Goal: Task Accomplishment & Management: Manage account settings

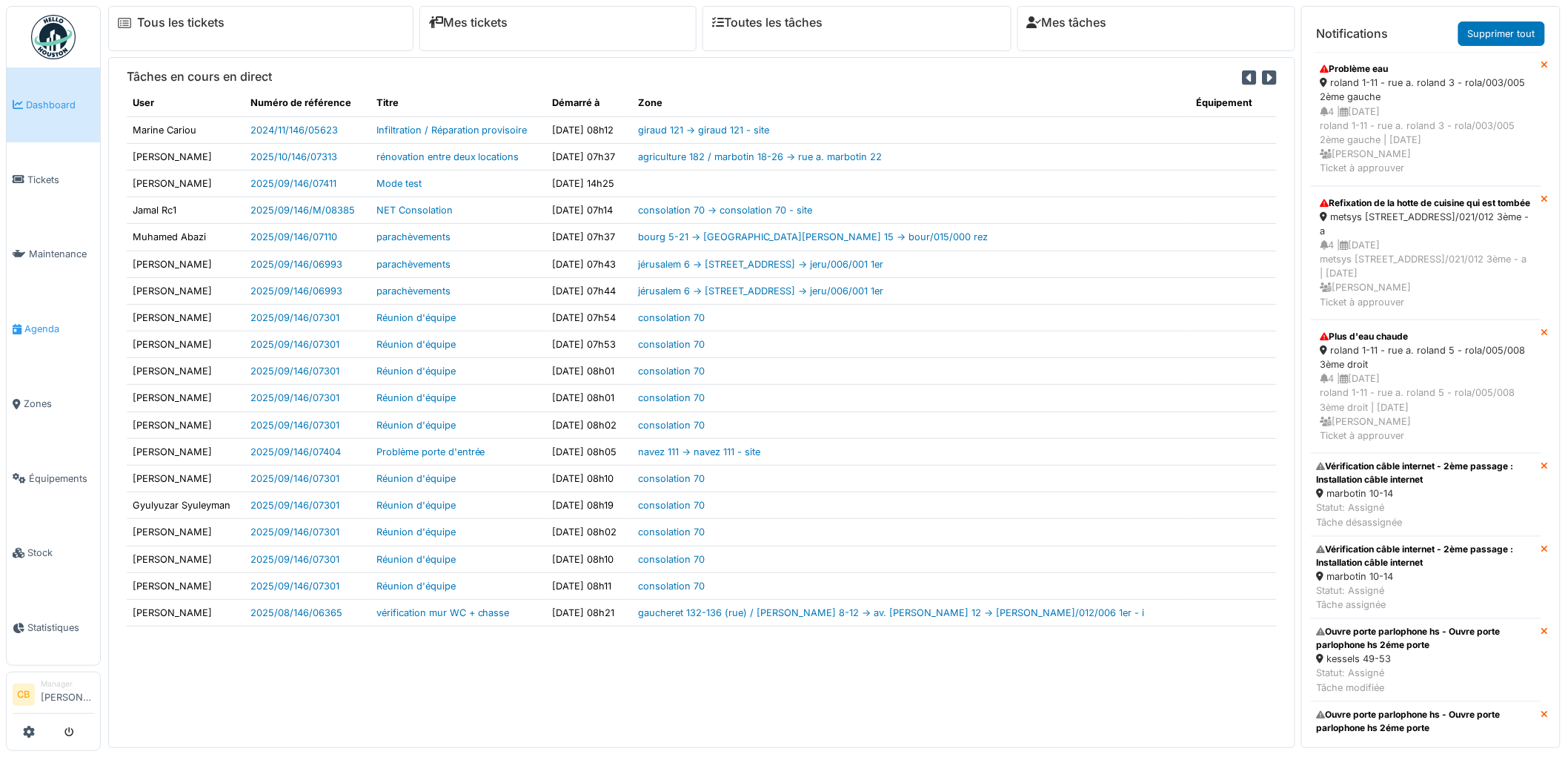
click at [45, 314] on link "Agenda" at bounding box center [53, 328] width 93 height 75
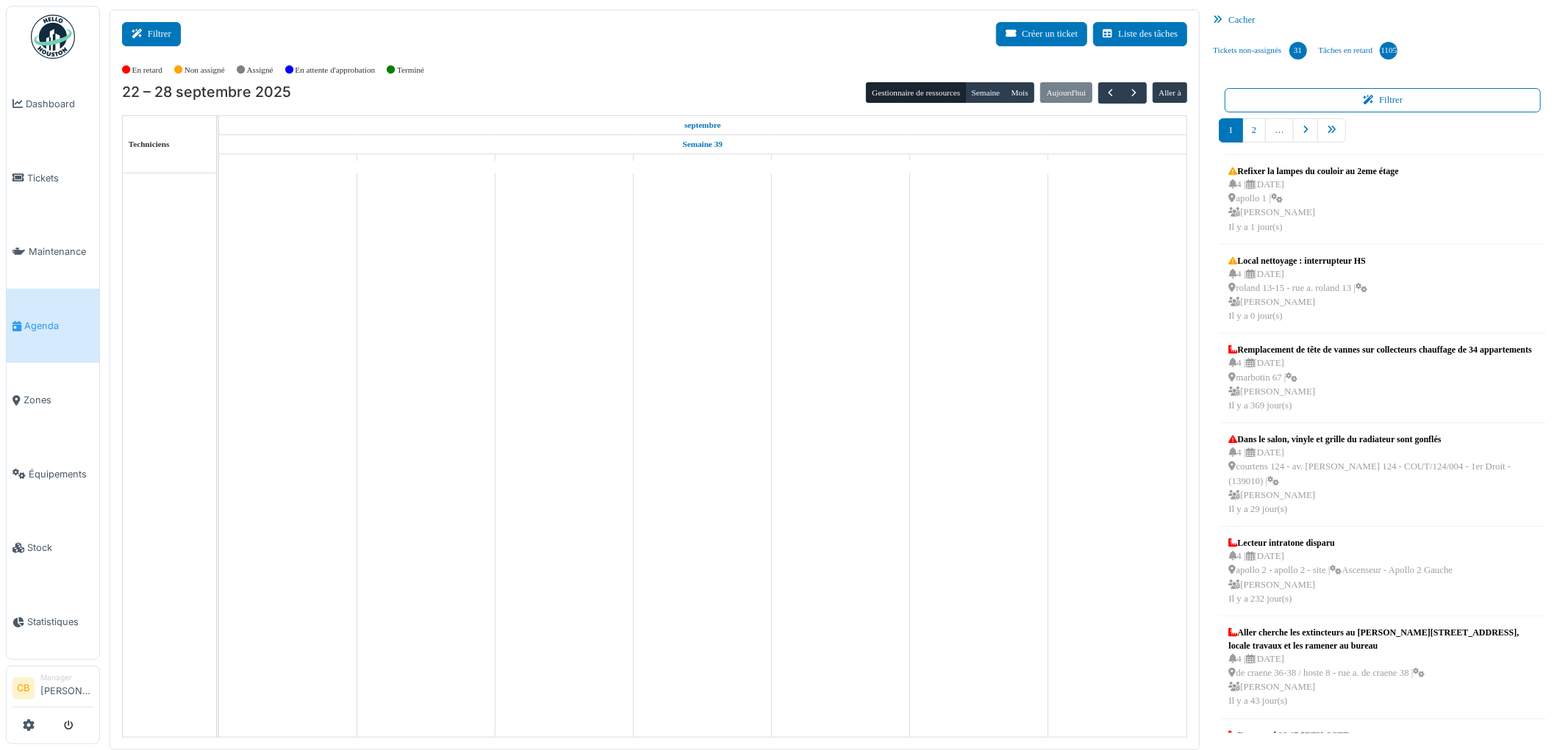
click at [160, 38] on button "Filtrer" at bounding box center [151, 34] width 59 height 24
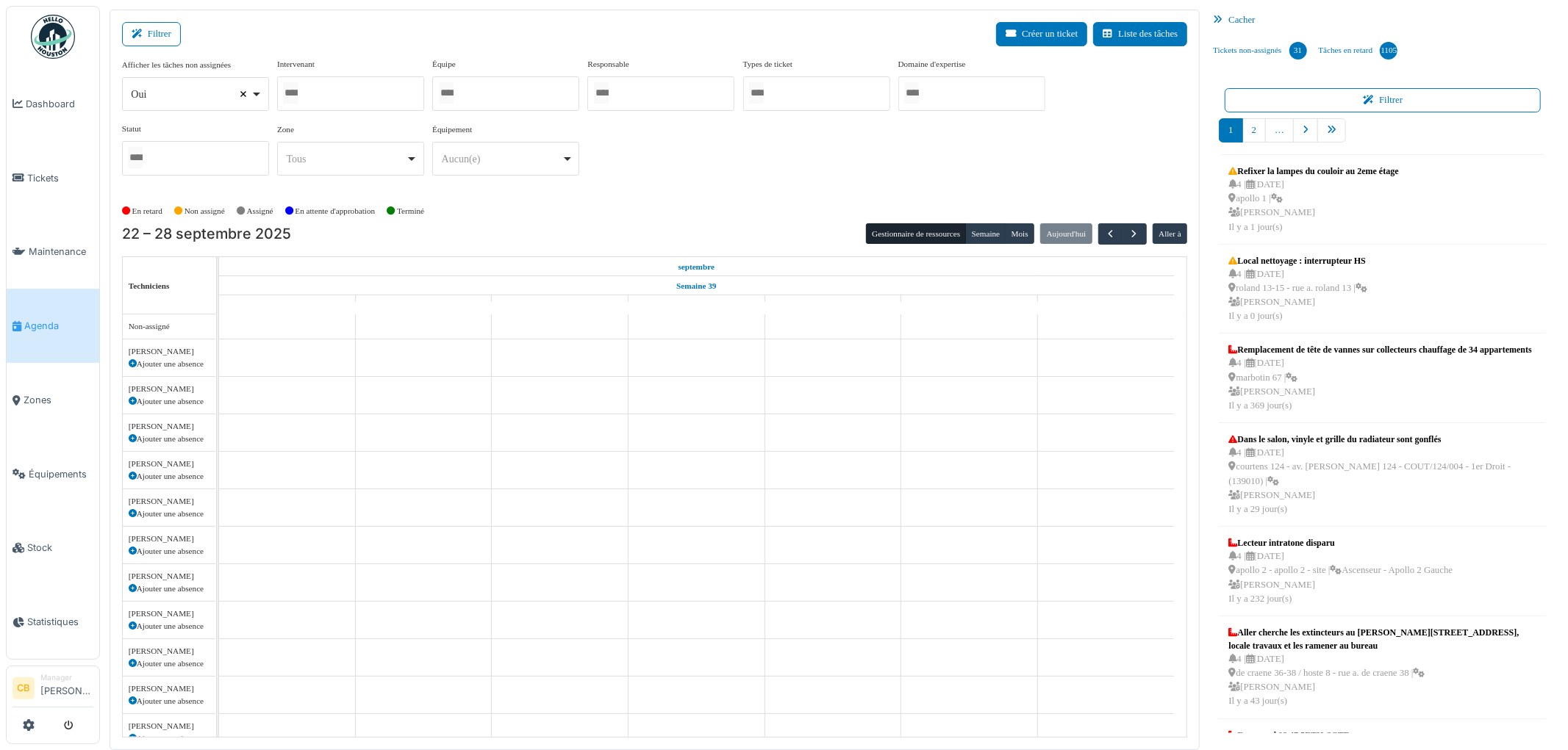
select select
click at [297, 90] on input "Tous" at bounding box center [290, 93] width 15 height 21
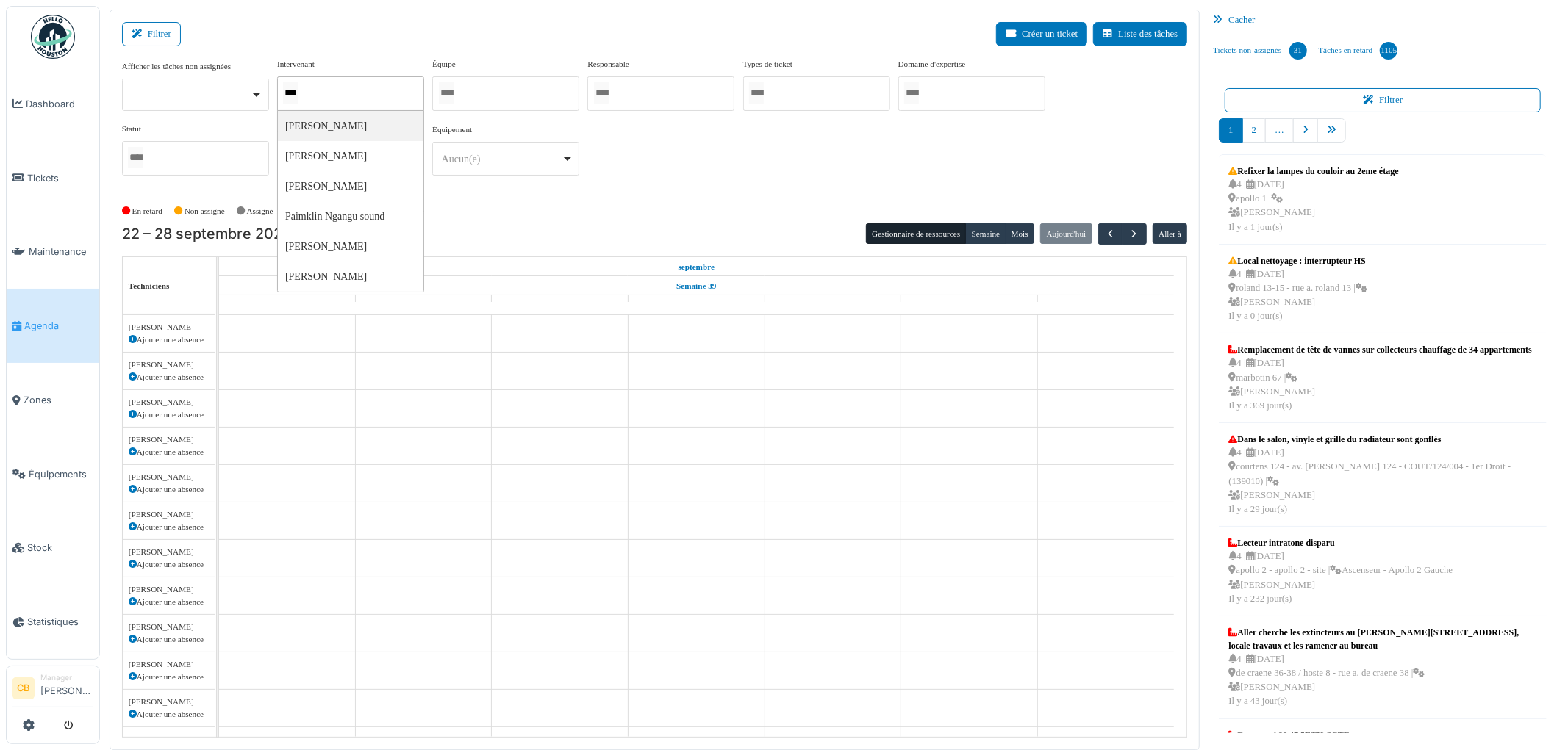
type input "****"
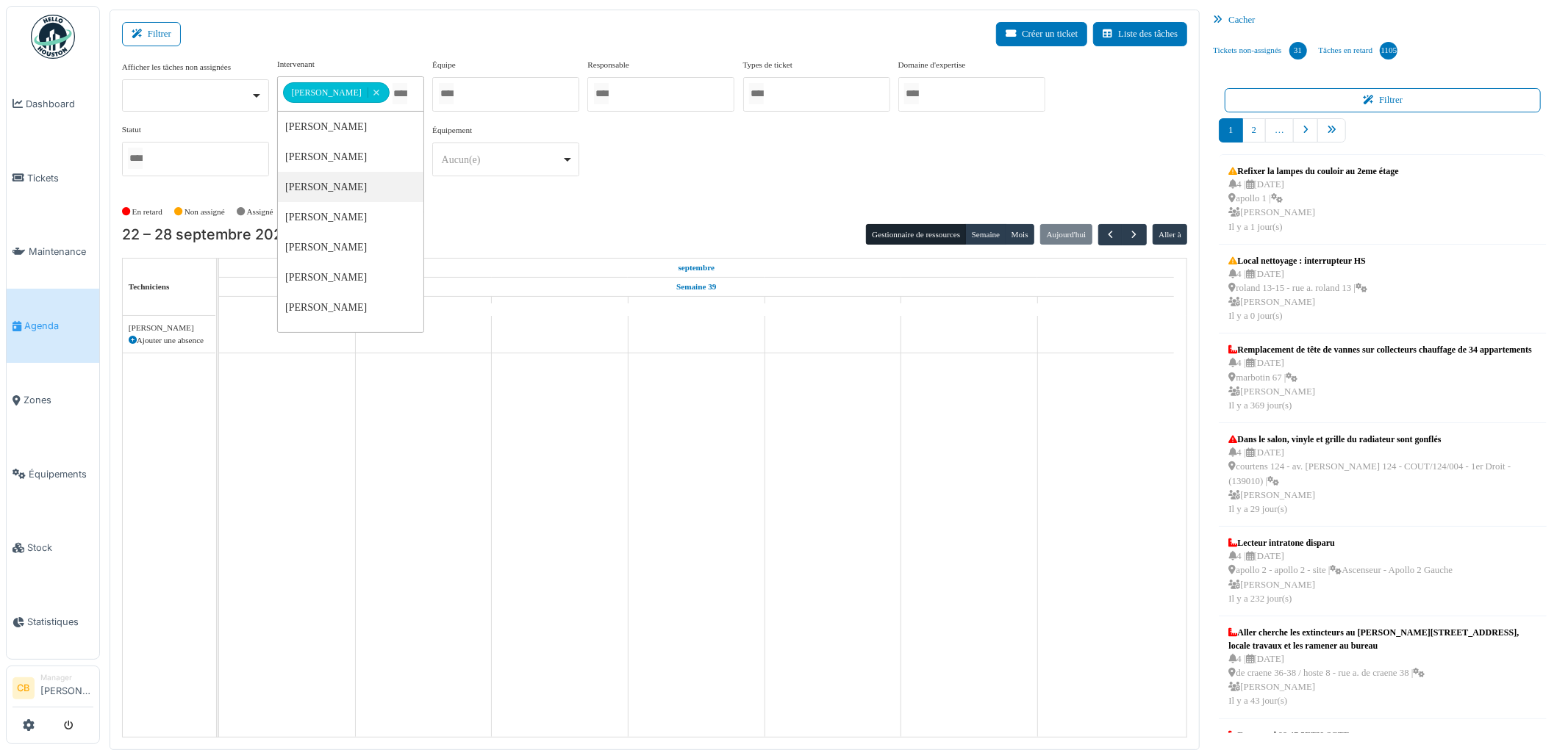
click at [486, 219] on div "En retard Non assigné [GEOGRAPHIC_DATA] En attente d'approbation Terminé" at bounding box center [655, 212] width 1066 height 24
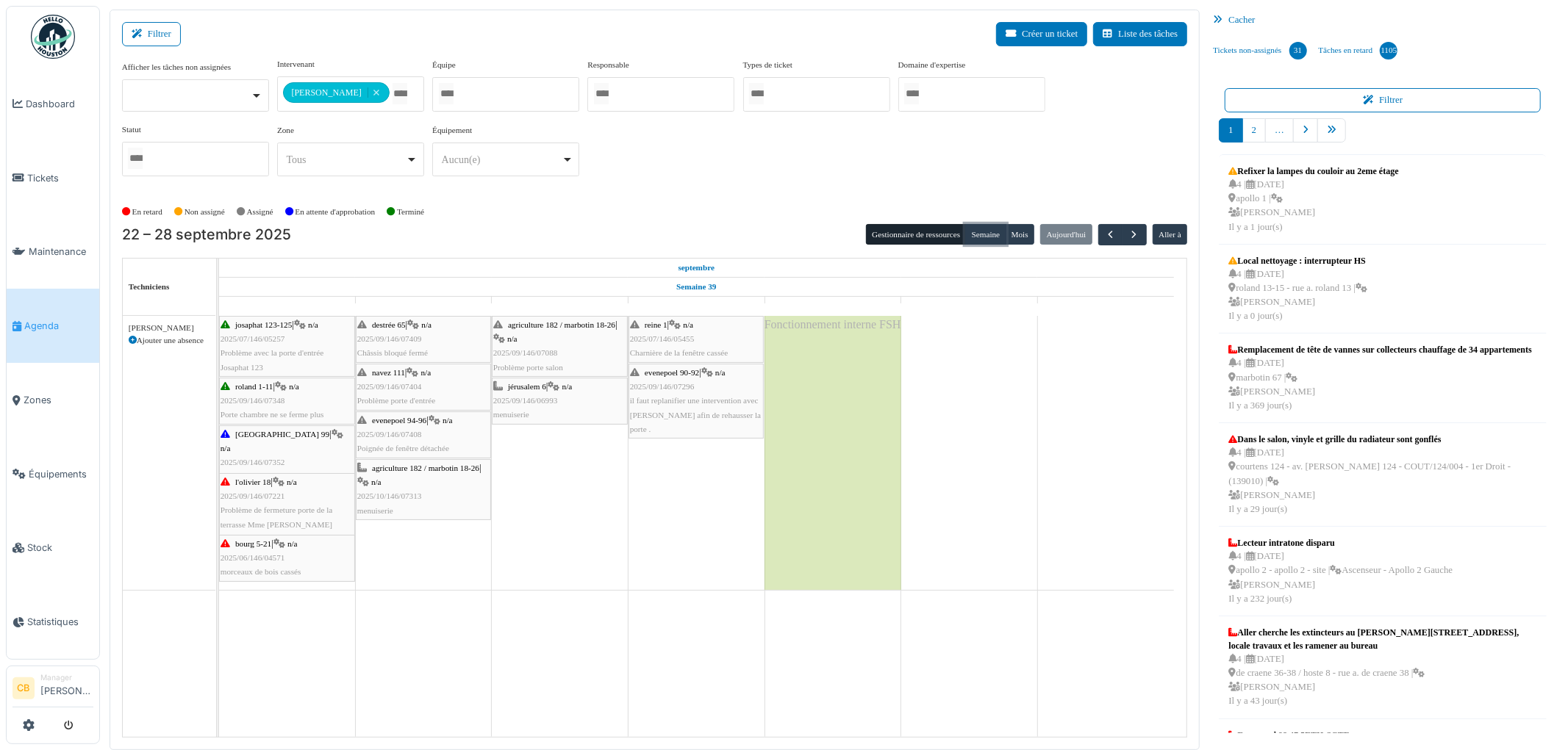
drag, startPoint x: 973, startPoint y: 233, endPoint x: 950, endPoint y: 243, distance: 25.1
click at [975, 233] on button "Semaine" at bounding box center [985, 234] width 41 height 21
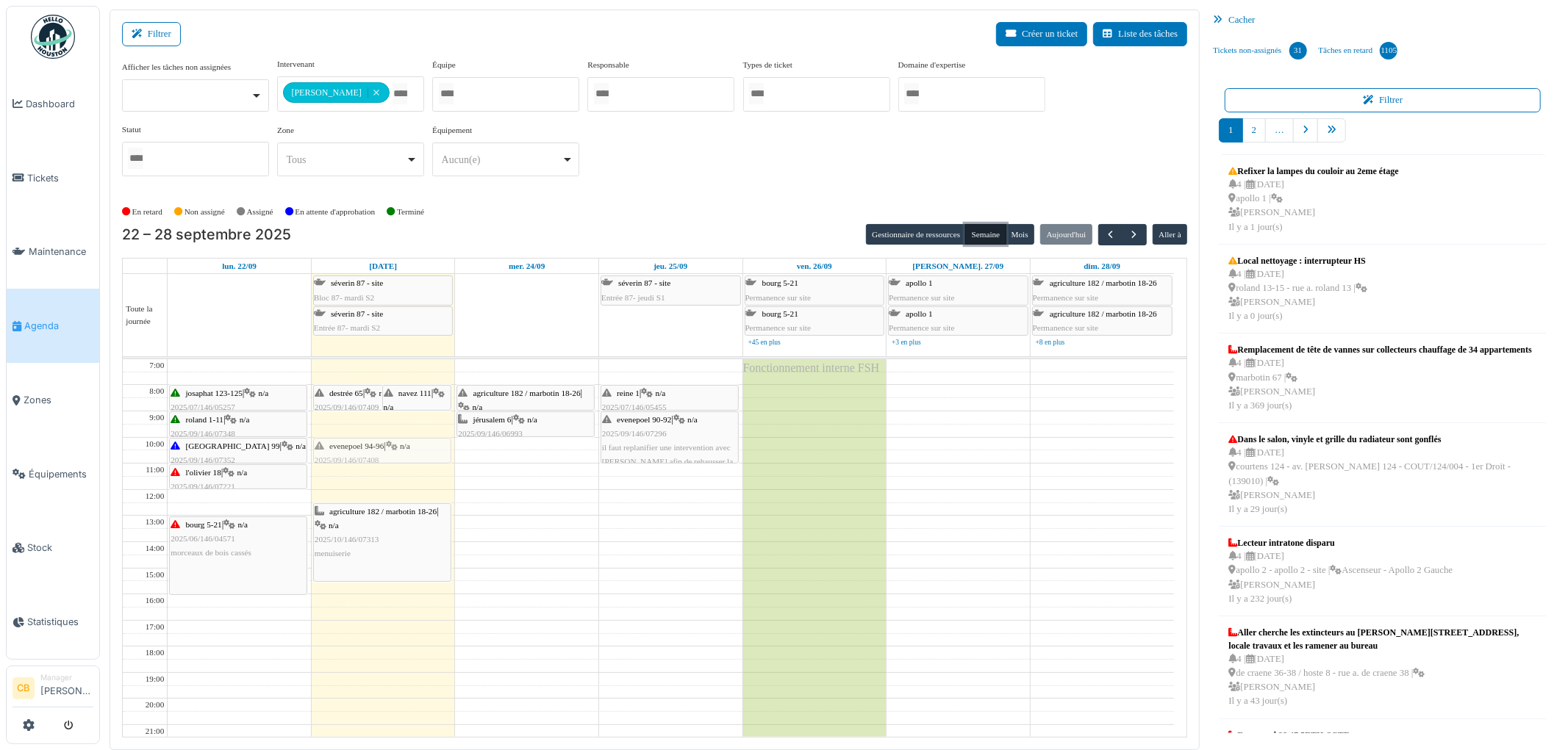
drag, startPoint x: 392, startPoint y: 422, endPoint x: 390, endPoint y: 443, distance: 21.1
click at [390, 443] on div "[PERSON_NAME] 65 | n/a 2025/09/146/07409 Châssis bloqué fermé navez 111 | n/a 2…" at bounding box center [383, 581] width 143 height 444
drag, startPoint x: 408, startPoint y: 396, endPoint x: 401, endPoint y: 420, distance: 25.0
click at [401, 420] on div "[PERSON_NAME] 65 | n/a 2025/09/146/07409 Châssis bloqué fermé navez 111 | n/a 2…" at bounding box center [383, 581] width 143 height 444
drag, startPoint x: 387, startPoint y: 419, endPoint x: 385, endPoint y: 365, distance: 54.0
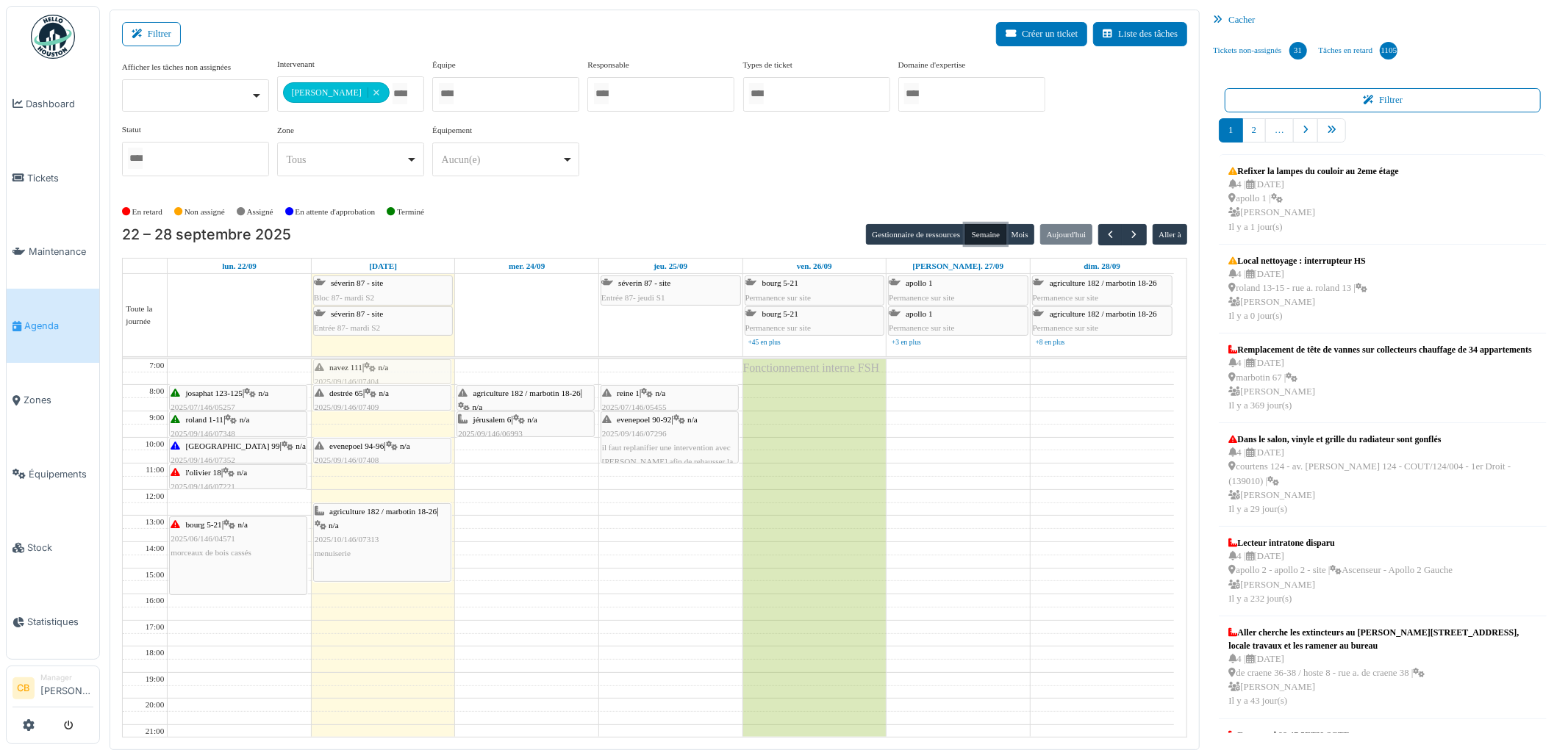
click at [385, 365] on div "[PERSON_NAME] 65 | n/a 2025/09/146/07409 Châssis bloqué fermé navez 111 | n/a 2…" at bounding box center [383, 581] width 143 height 444
drag, startPoint x: 387, startPoint y: 394, endPoint x: 385, endPoint y: 416, distance: 22.1
click at [385, 416] on div "navez 111 | n/a 2025/09/146/07404 Problème porte d'entrée [PERSON_NAME] 65 | n/…" at bounding box center [383, 581] width 143 height 444
click at [393, 396] on div "navez 111 | n/a 2025/09/146/07404 Problème porte d'entrée [PERSON_NAME] 65 | n/…" at bounding box center [383, 581] width 143 height 444
click at [381, 540] on div "navez 111 | n/a 2025/09/146/07404 Problème porte d'entrée [PERSON_NAME] 65 | n/…" at bounding box center [383, 581] width 143 height 444
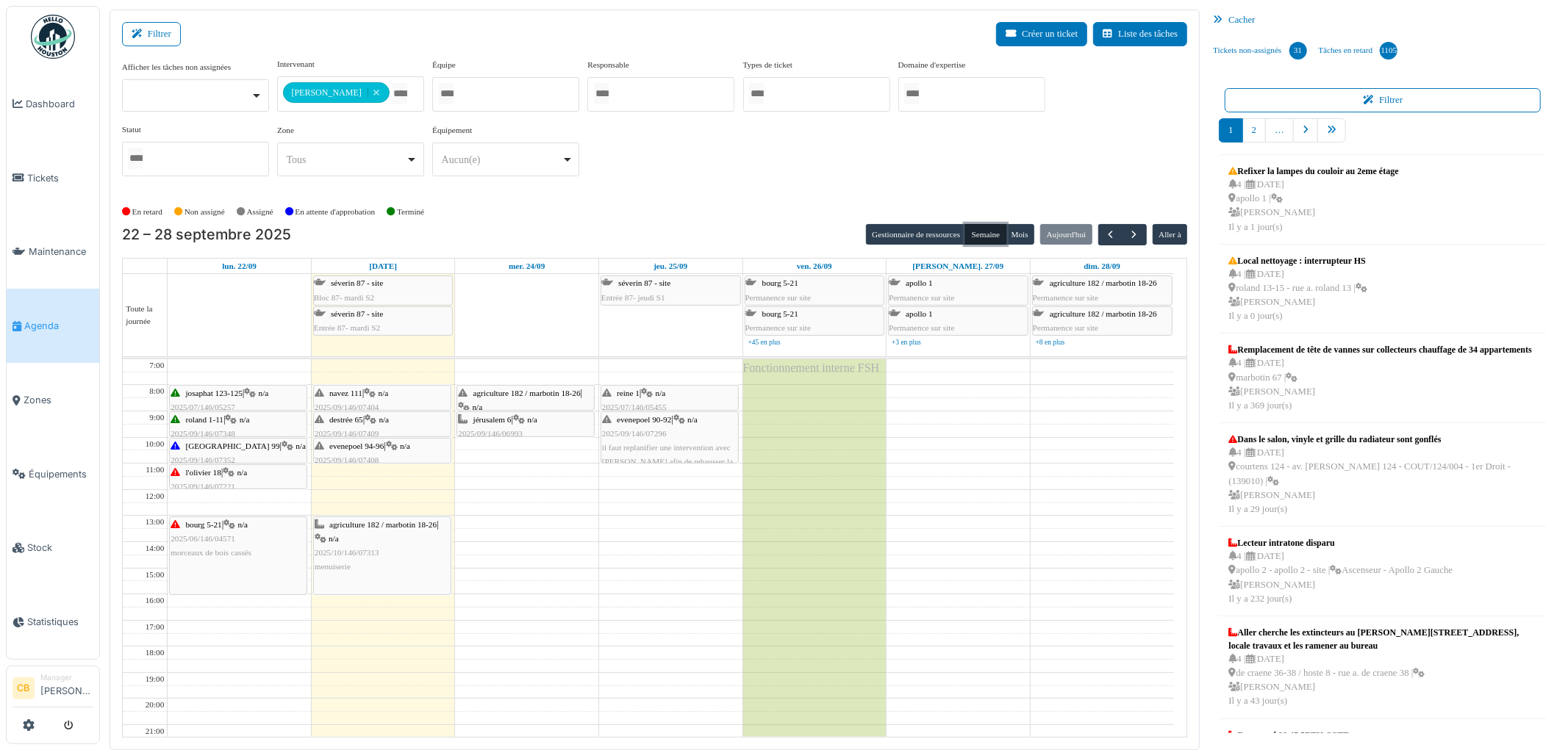
click at [362, 556] on span "2025/10/146/07313" at bounding box center [347, 553] width 64 height 9
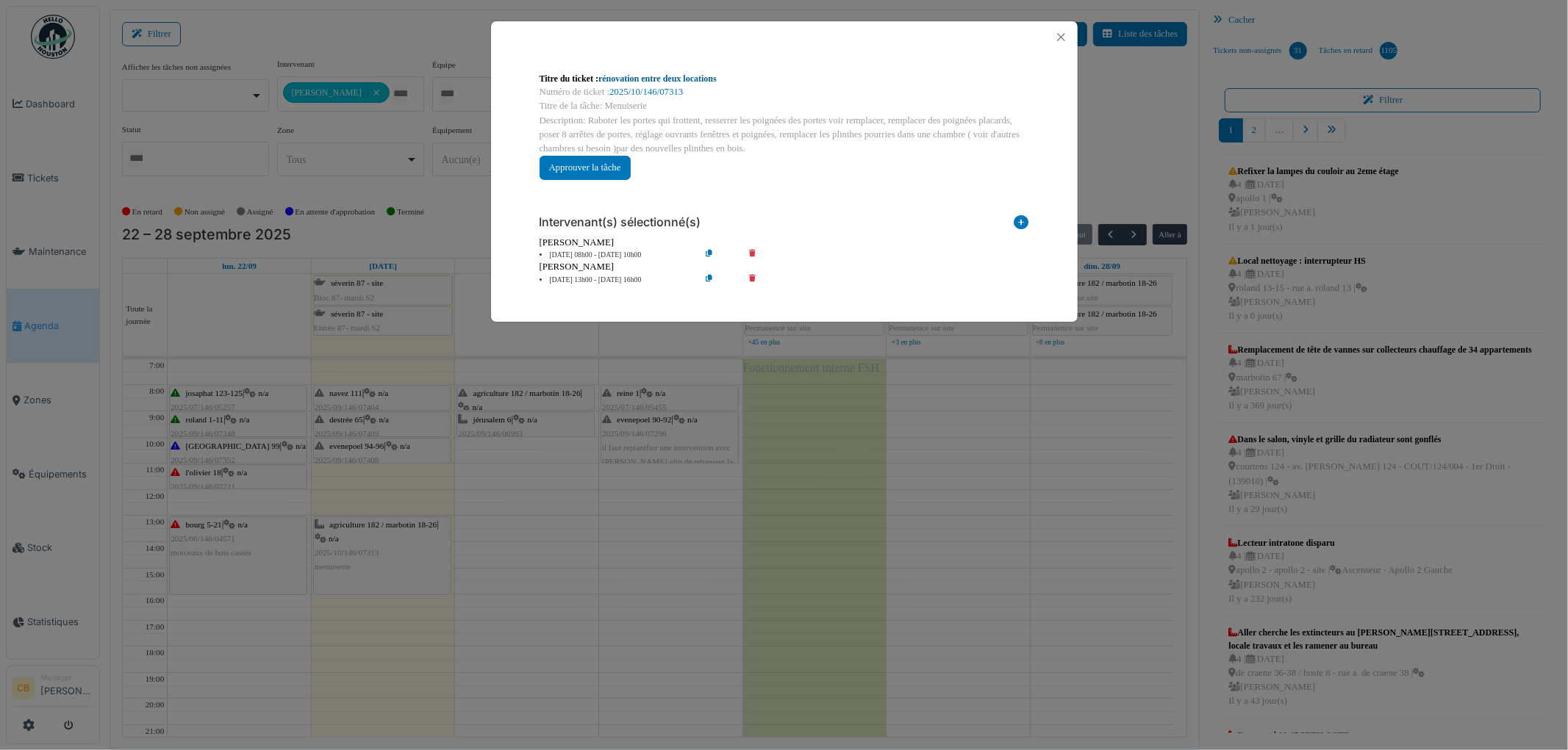
click at [681, 81] on link "rénovation entre deux locations" at bounding box center [657, 78] width 119 height 10
click at [1063, 34] on button "Close" at bounding box center [1061, 38] width 20 height 20
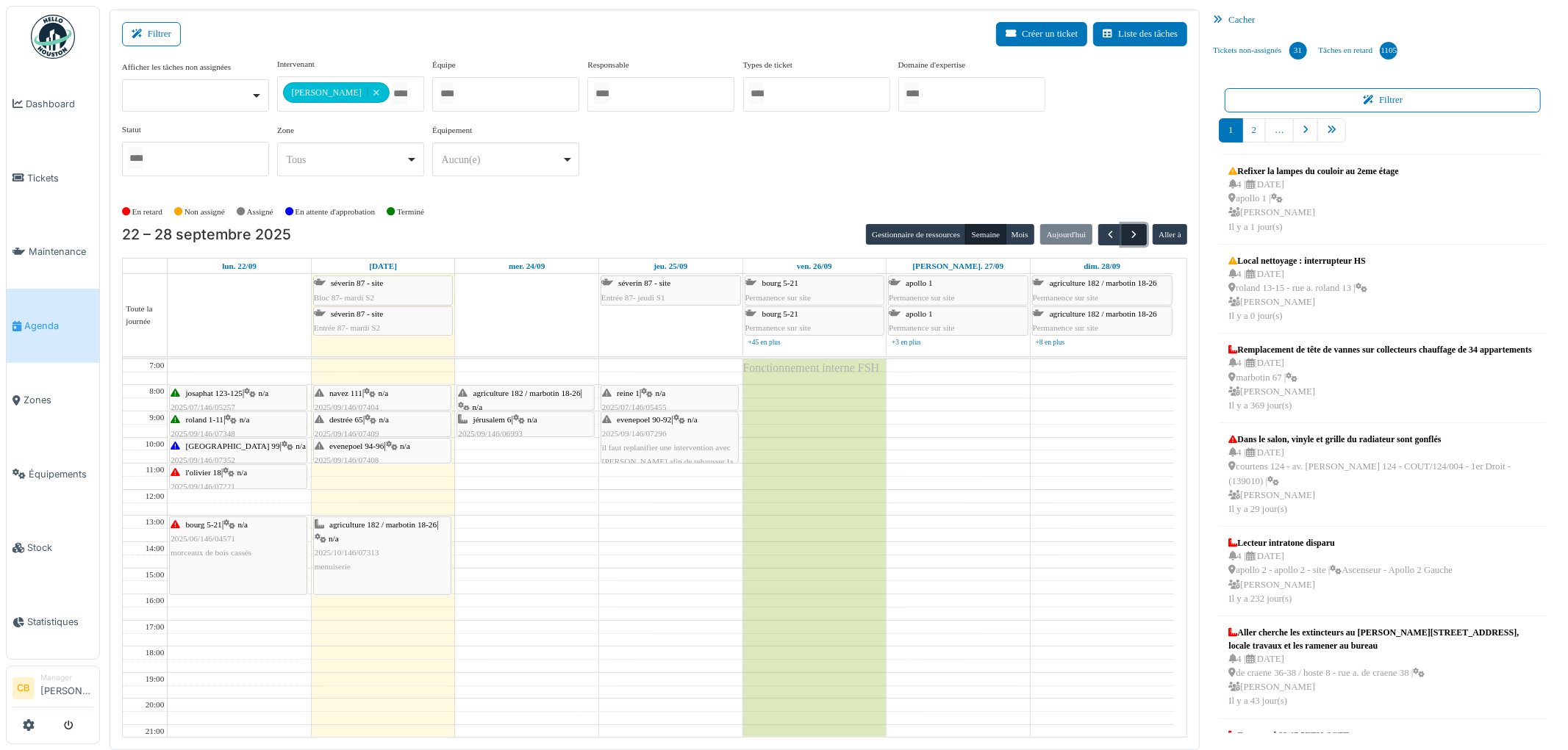
click at [1132, 233] on span "button" at bounding box center [1134, 235] width 12 height 12
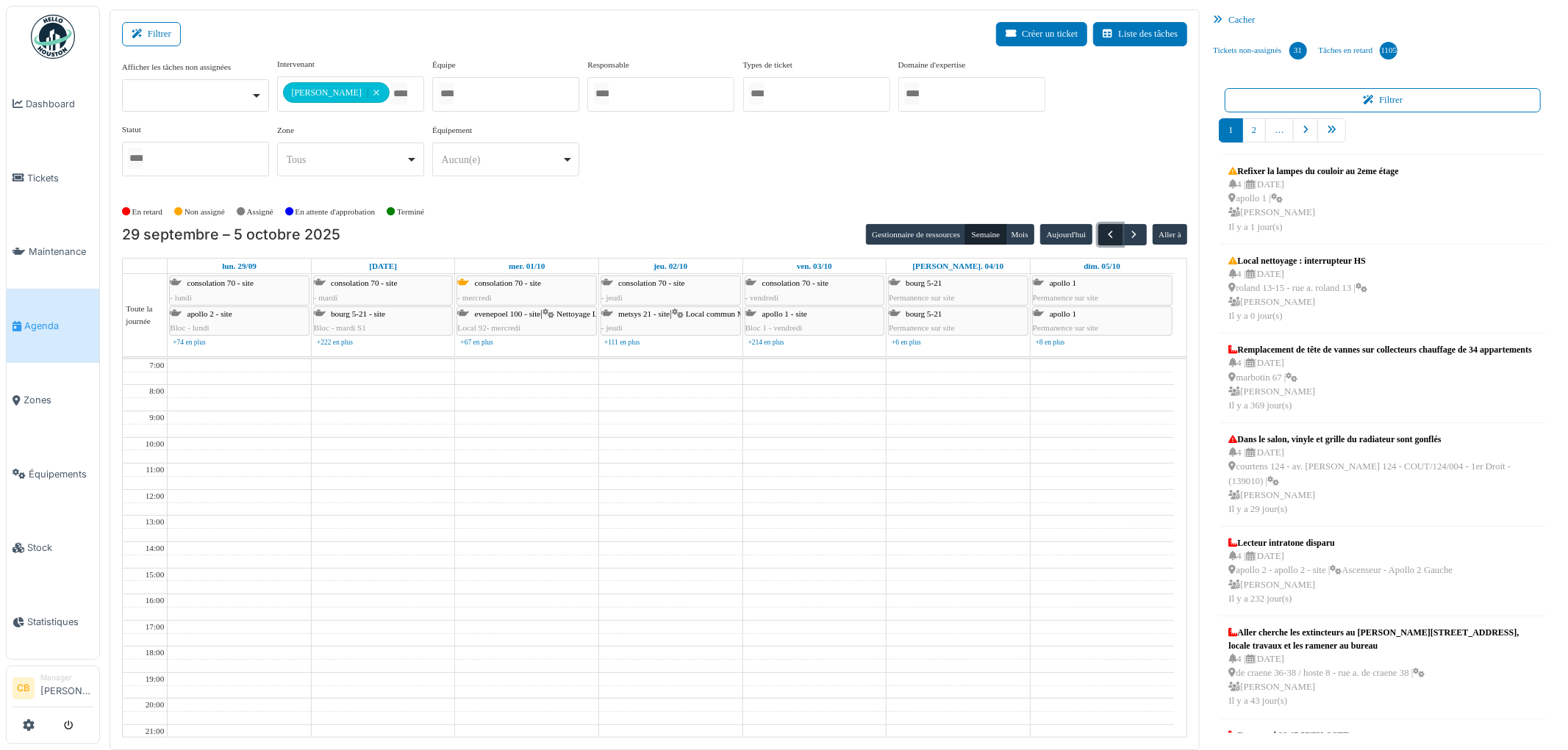
click at [1109, 233] on span "button" at bounding box center [1110, 235] width 12 height 12
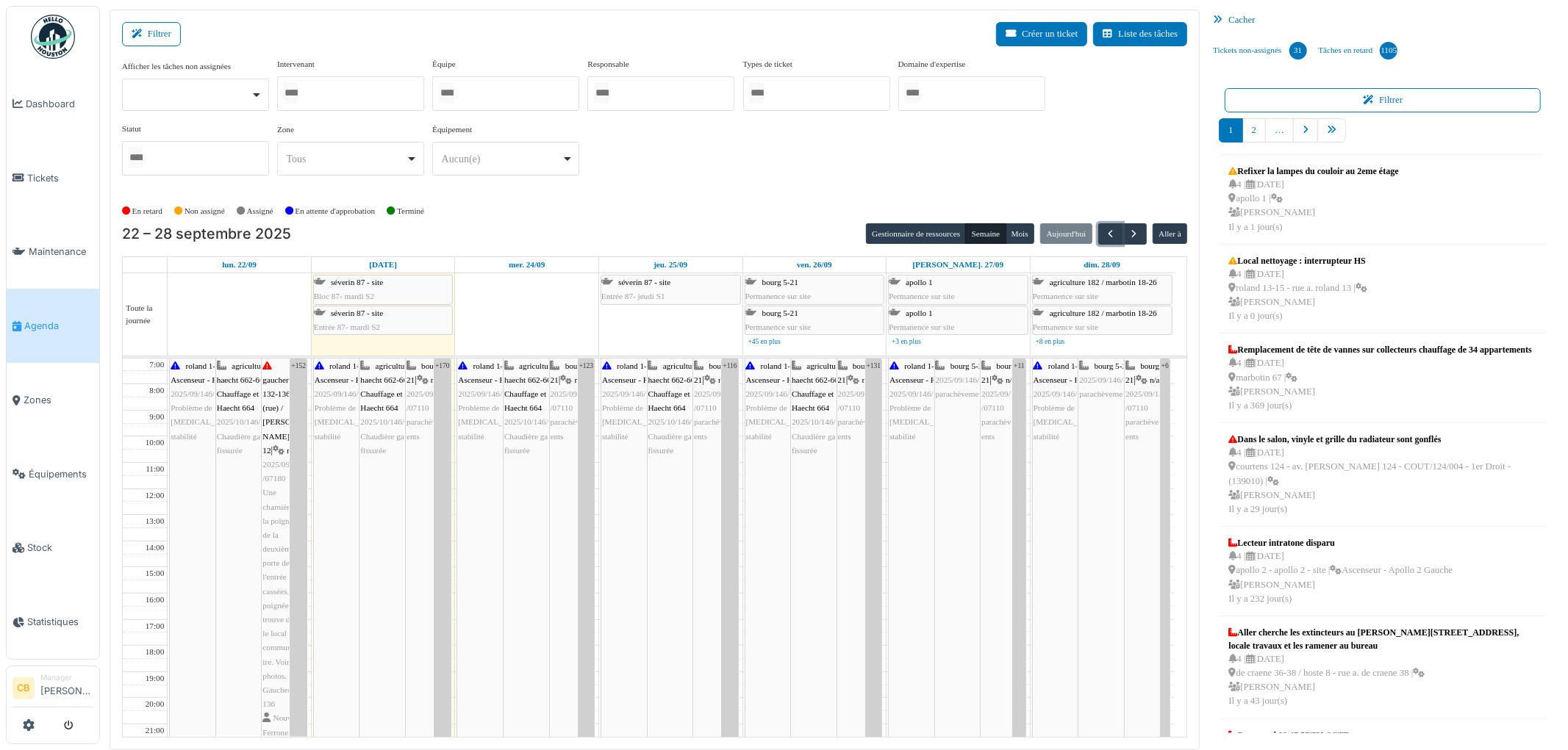
click at [331, 96] on div at bounding box center [351, 93] width 147 height 34
click at [522, 190] on div "Afficher les tâches non assignées Oui Non Intervenant [PERSON_NAME] [PERSON_NAM…" at bounding box center [655, 129] width 1066 height 141
click at [298, 83] on input "Tous" at bounding box center [290, 93] width 15 height 21
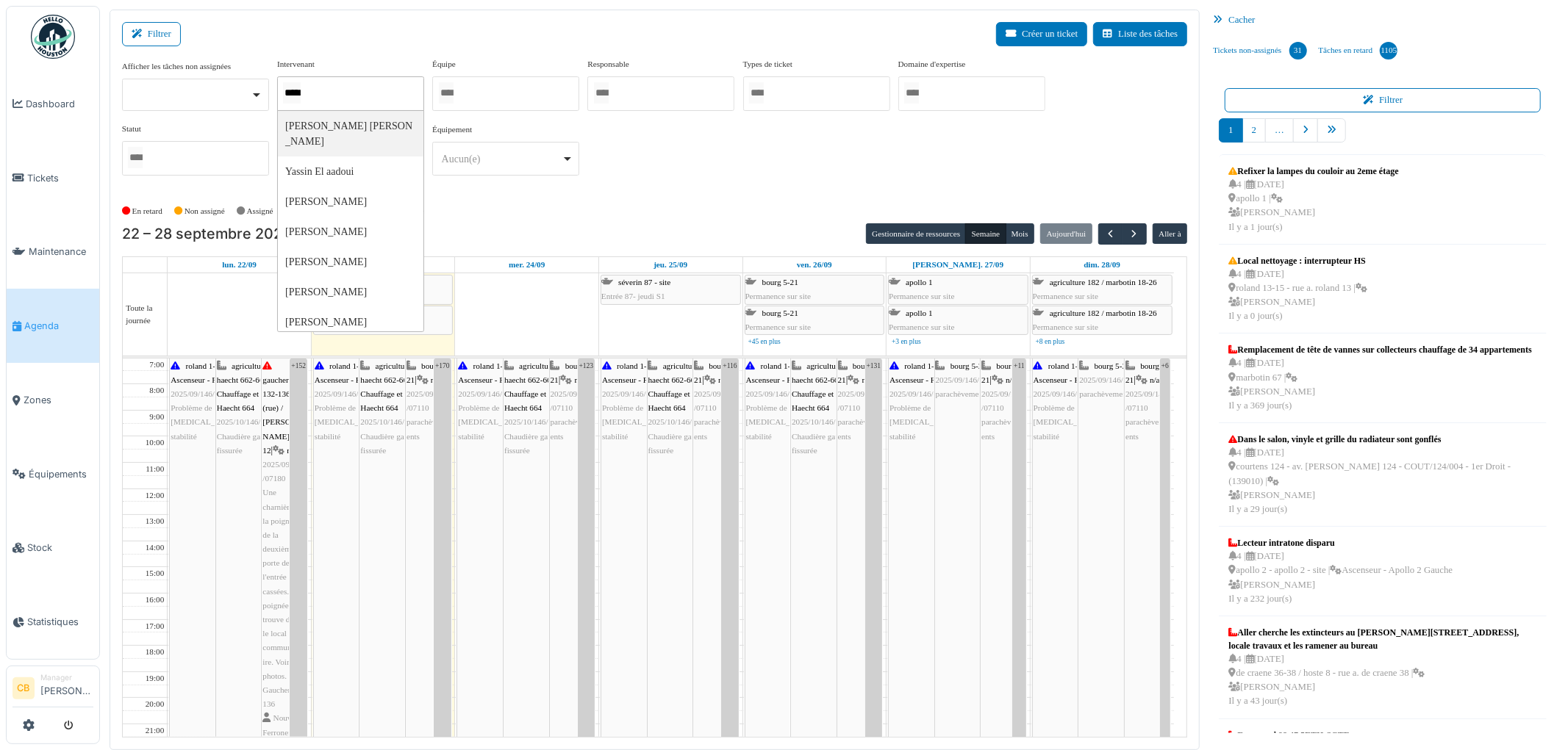
type input "*****"
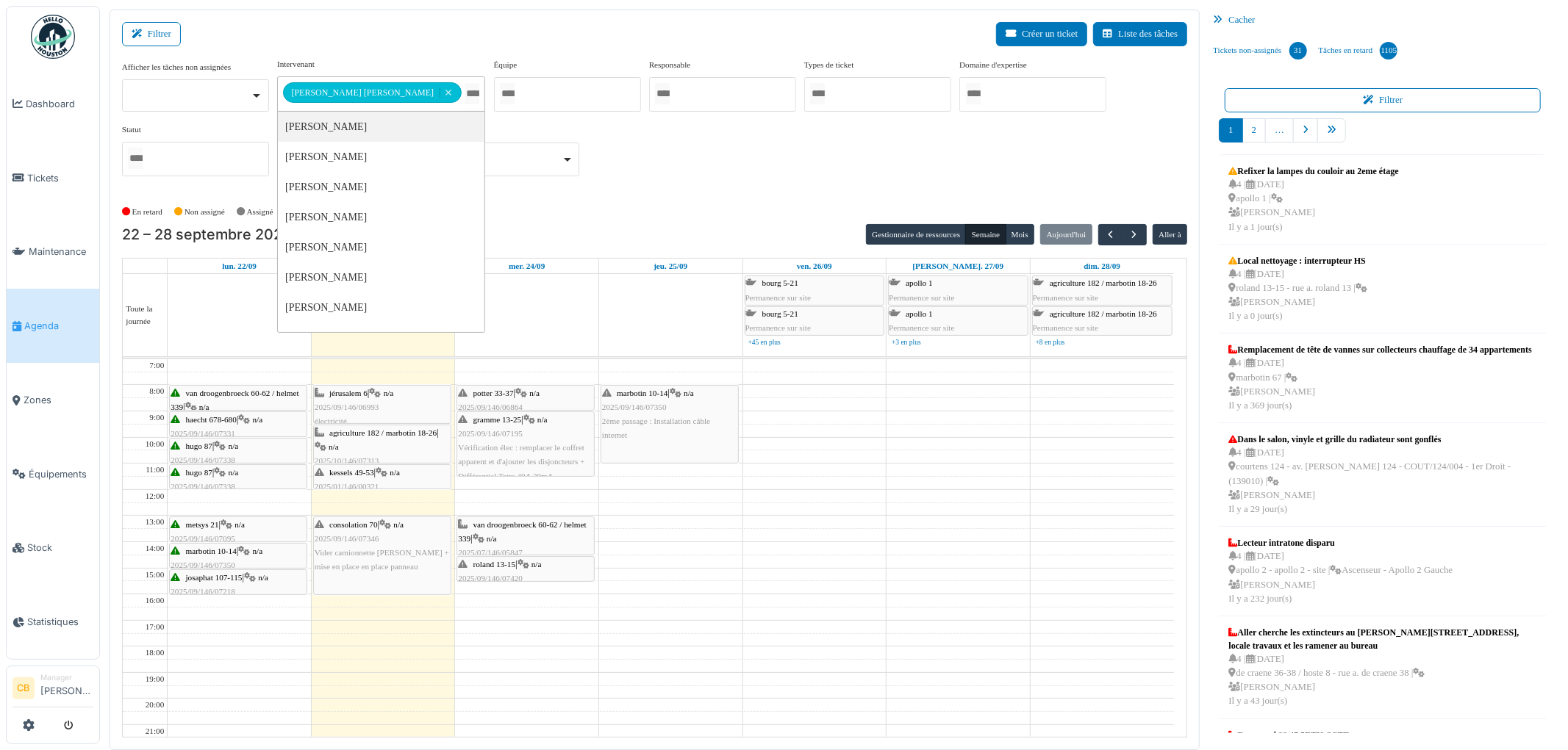
click at [706, 217] on div "En retard Non assigné [GEOGRAPHIC_DATA] En attente d'approbation Terminé" at bounding box center [655, 212] width 1066 height 24
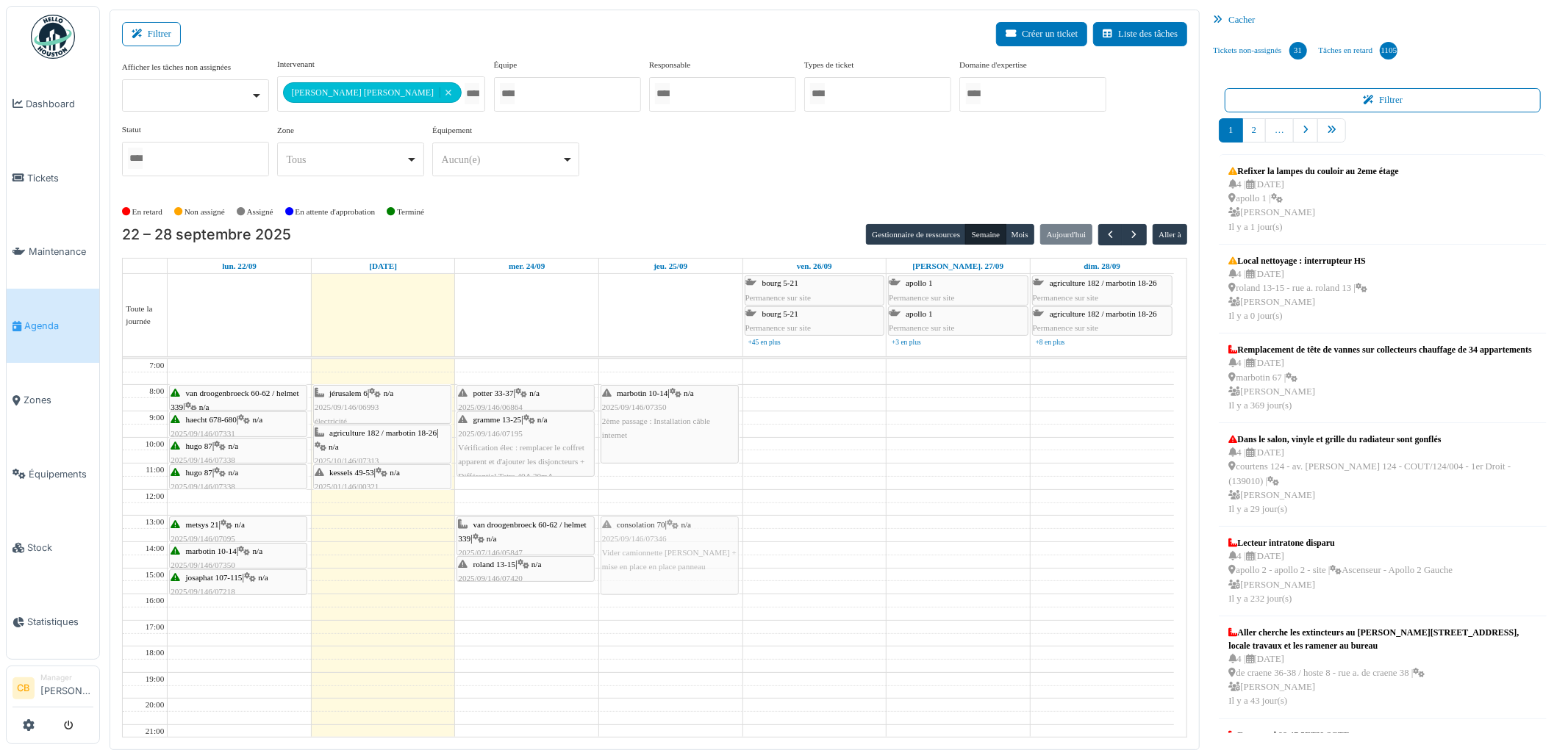
drag, startPoint x: 399, startPoint y: 556, endPoint x: 647, endPoint y: 553, distance: 248.0
click at [647, 553] on tr "van droogenbroeck 60-62 / helmet 339 | n/a 2025/09/146/06849 Problème parlophon…" at bounding box center [648, 581] width 1051 height 444
click at [1107, 229] on span "button" at bounding box center [1110, 235] width 12 height 12
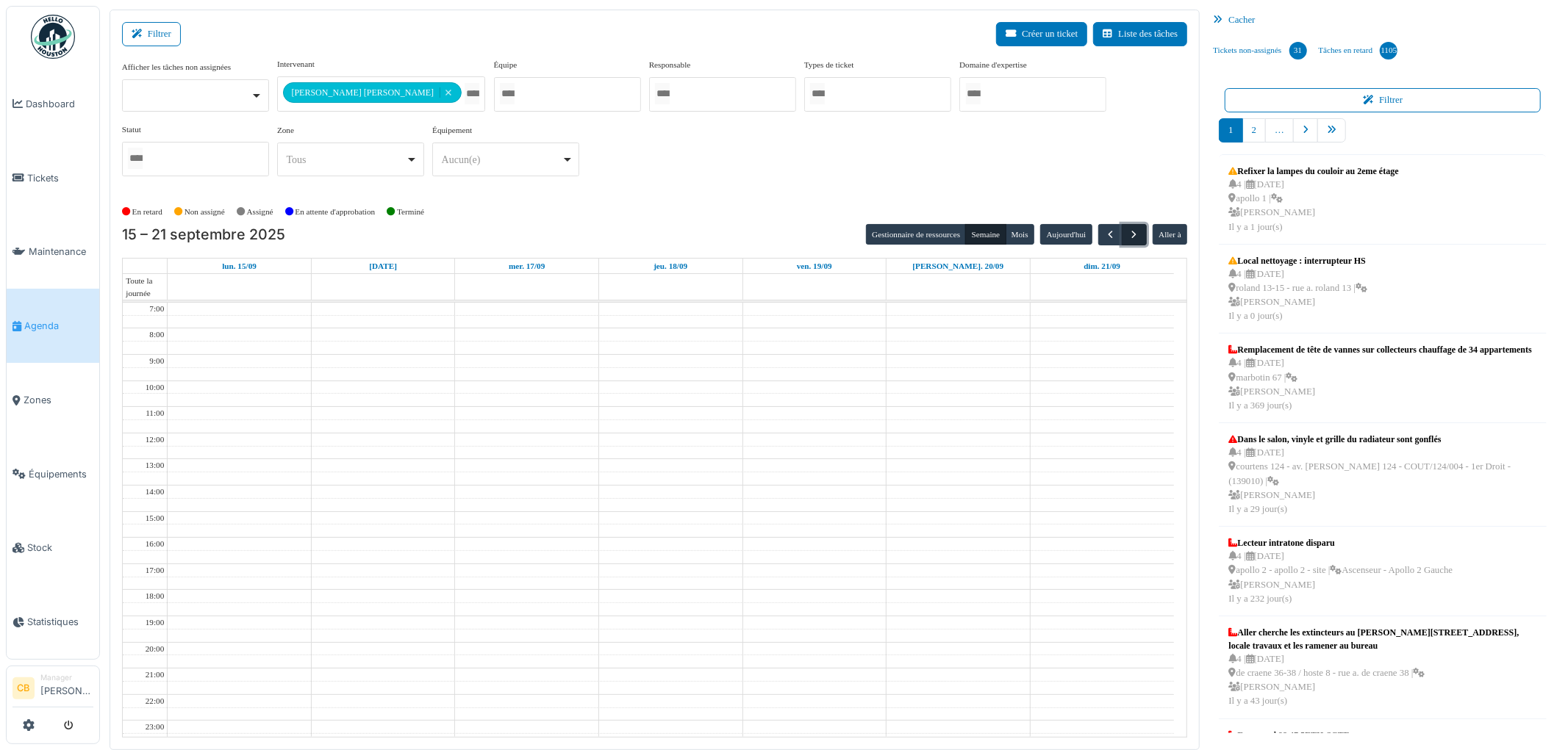
click at [1132, 230] on span "button" at bounding box center [1134, 235] width 12 height 12
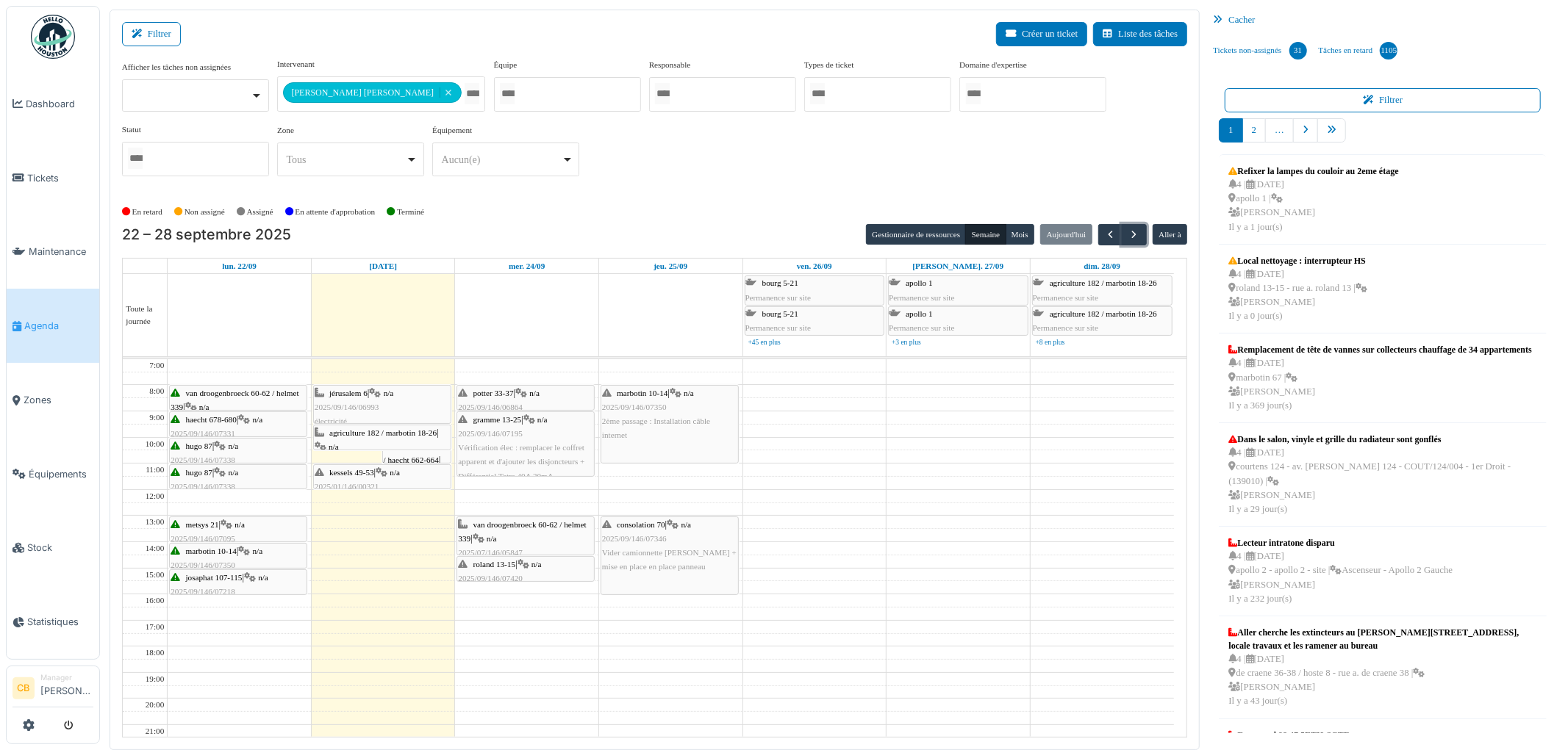
drag, startPoint x: 339, startPoint y: 461, endPoint x: 339, endPoint y: 447, distance: 14.0
click at [339, 447] on div "agriculture 182 / marbotin 18-26 | n/a 2025/10/146/07313 electricité agricultur…" at bounding box center [383, 581] width 143 height 444
drag, startPoint x: 353, startPoint y: 421, endPoint x: 354, endPoint y: 409, distance: 12.0
click at [354, 409] on div "agriculture 182 / marbotin 18-26 | n/a 2025/10/146/07313 electricité agricultur…" at bounding box center [383, 581] width 143 height 444
drag, startPoint x: 361, startPoint y: 431, endPoint x: 361, endPoint y: 419, distance: 12.0
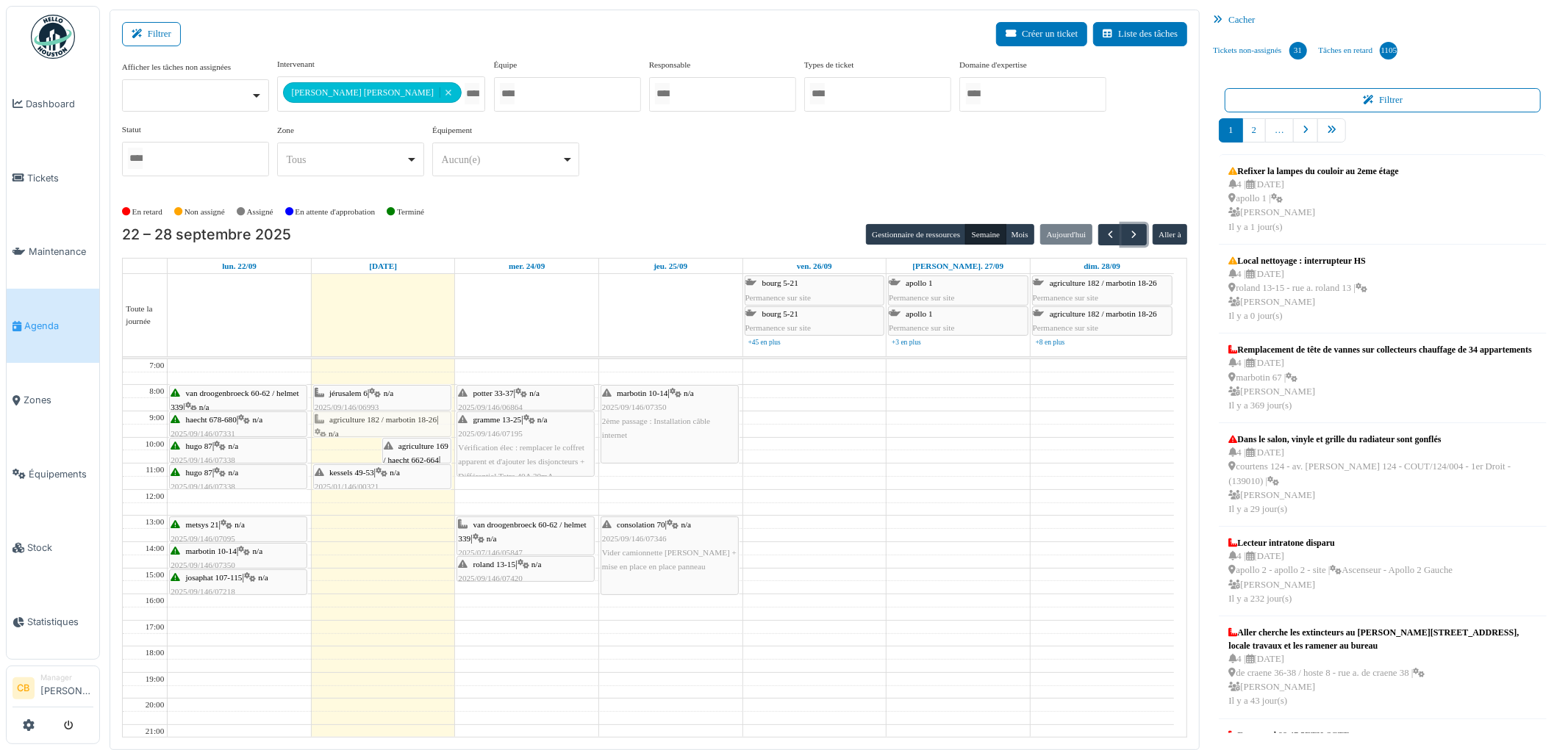
click at [361, 419] on div "agriculture 182 / marbotin 18-26 | n/a 2025/10/146/07313 electricité agricultur…" at bounding box center [383, 581] width 143 height 444
click at [1109, 232] on span "button" at bounding box center [1110, 235] width 12 height 12
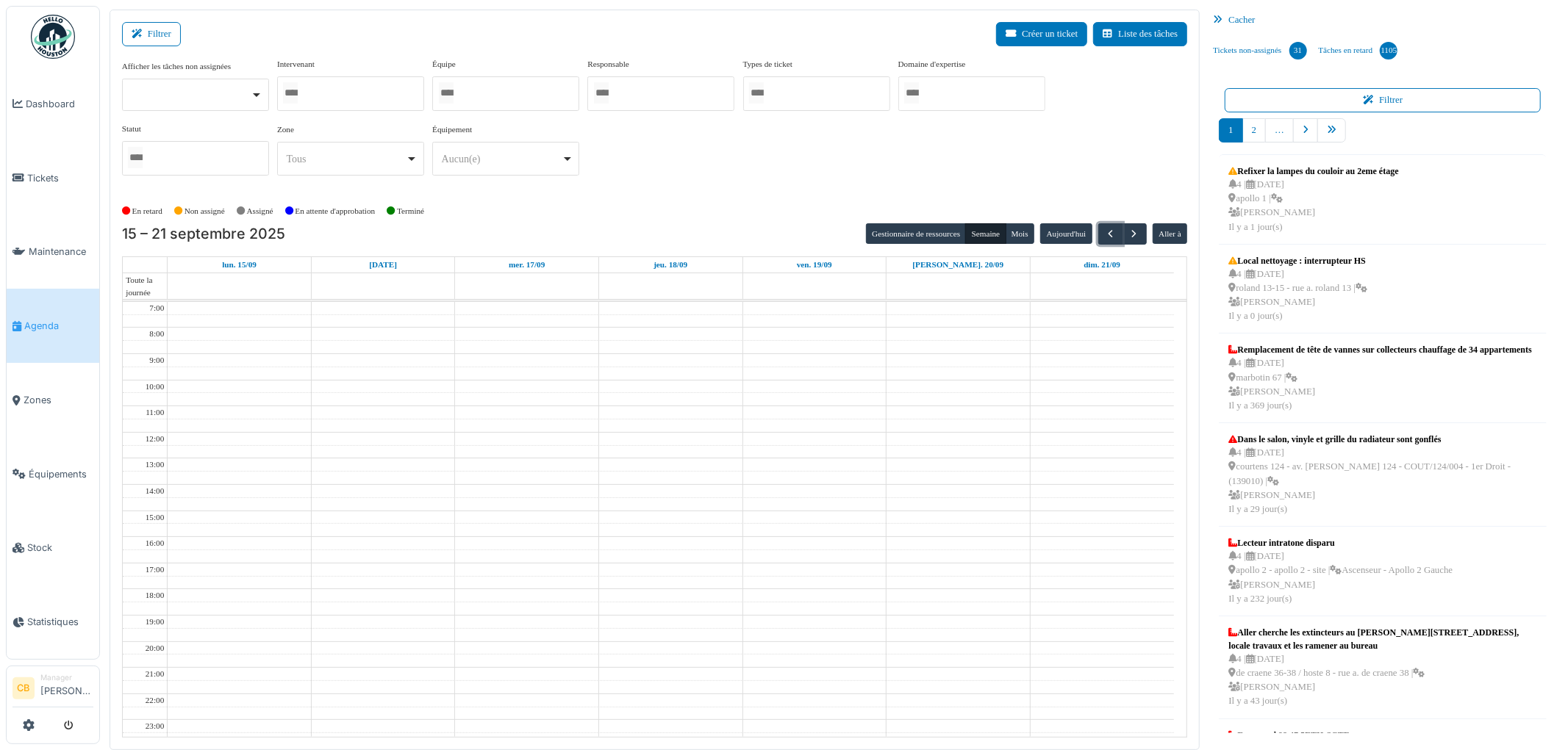
click at [368, 92] on div at bounding box center [351, 93] width 147 height 34
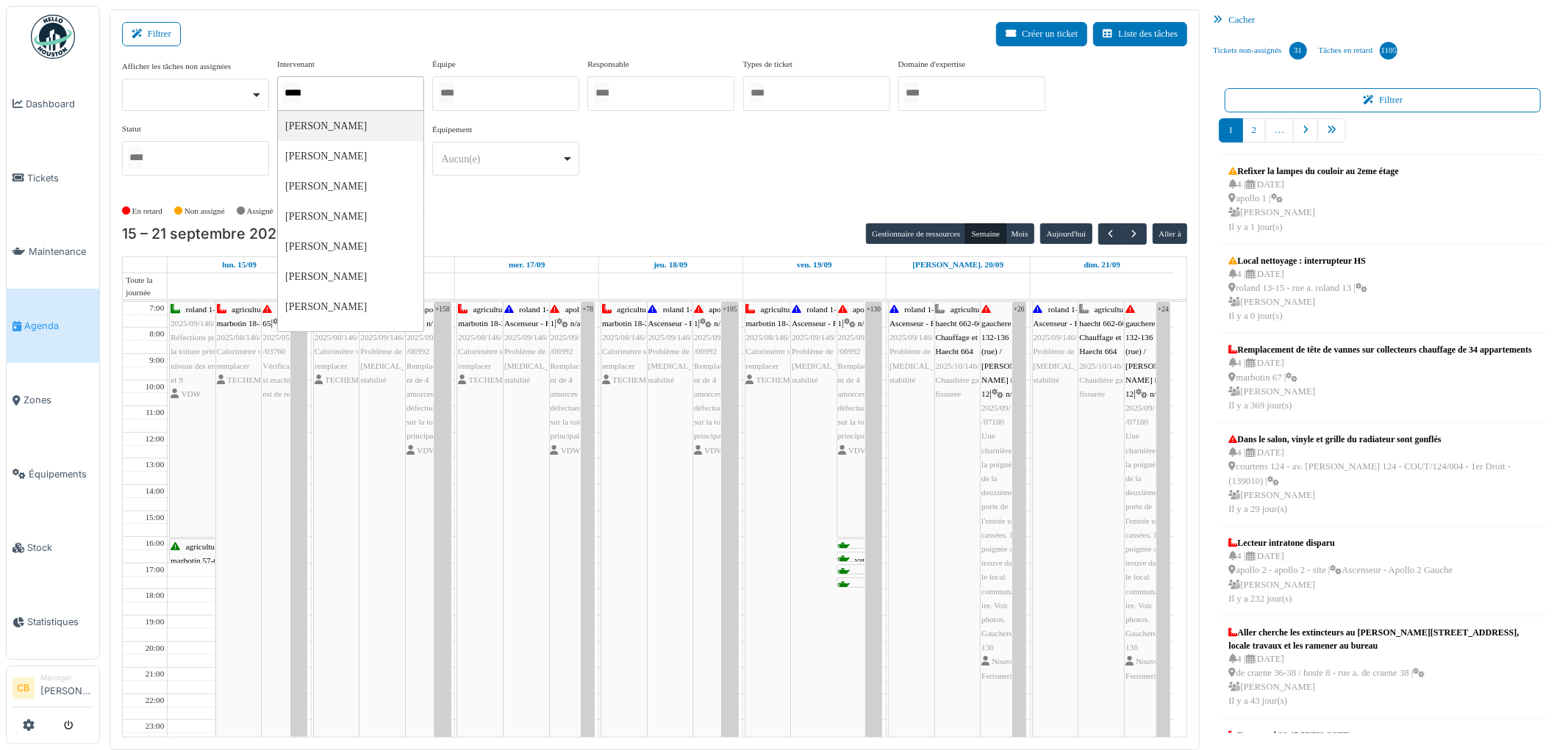
type input "******"
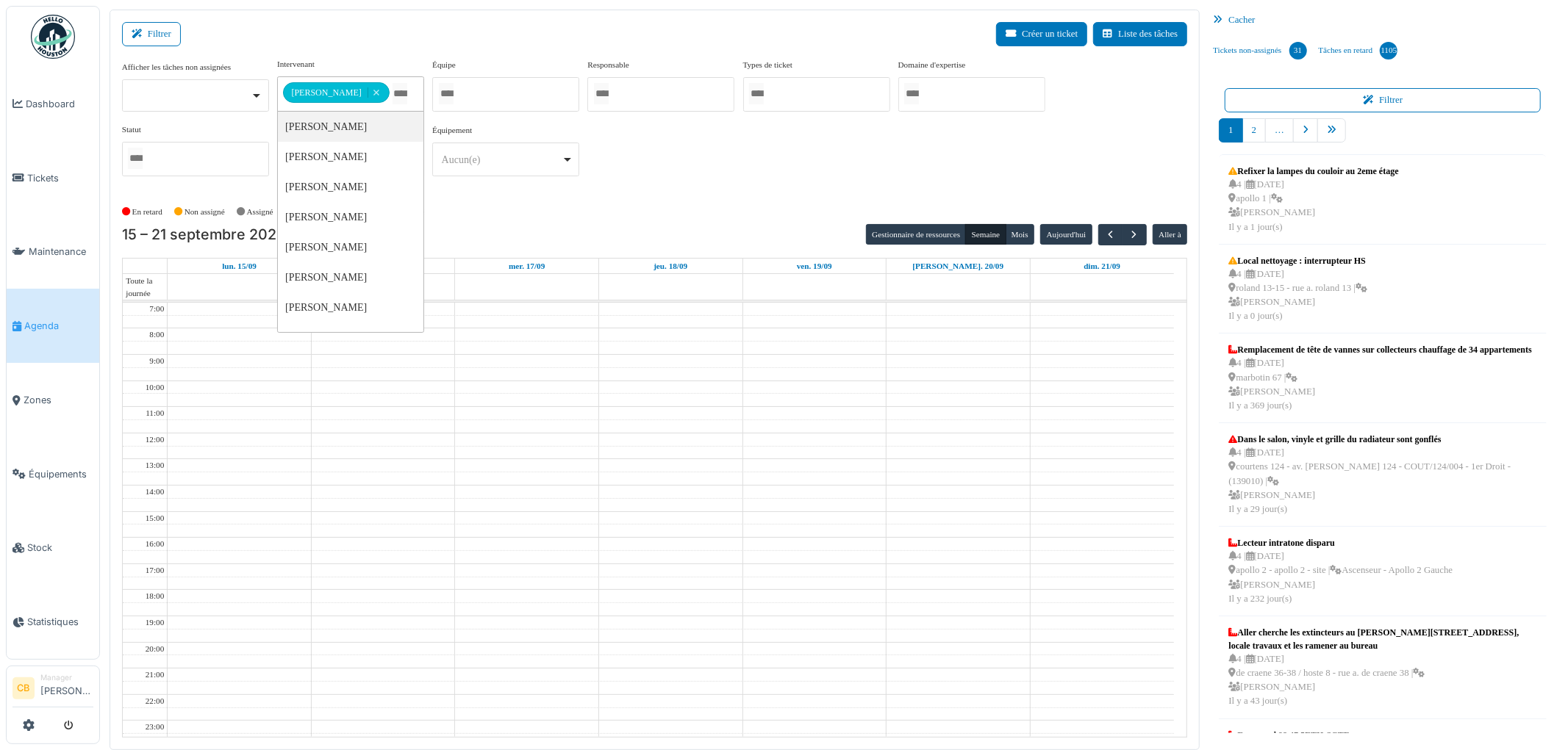
click at [724, 174] on div "**********" at bounding box center [655, 123] width 1066 height 130
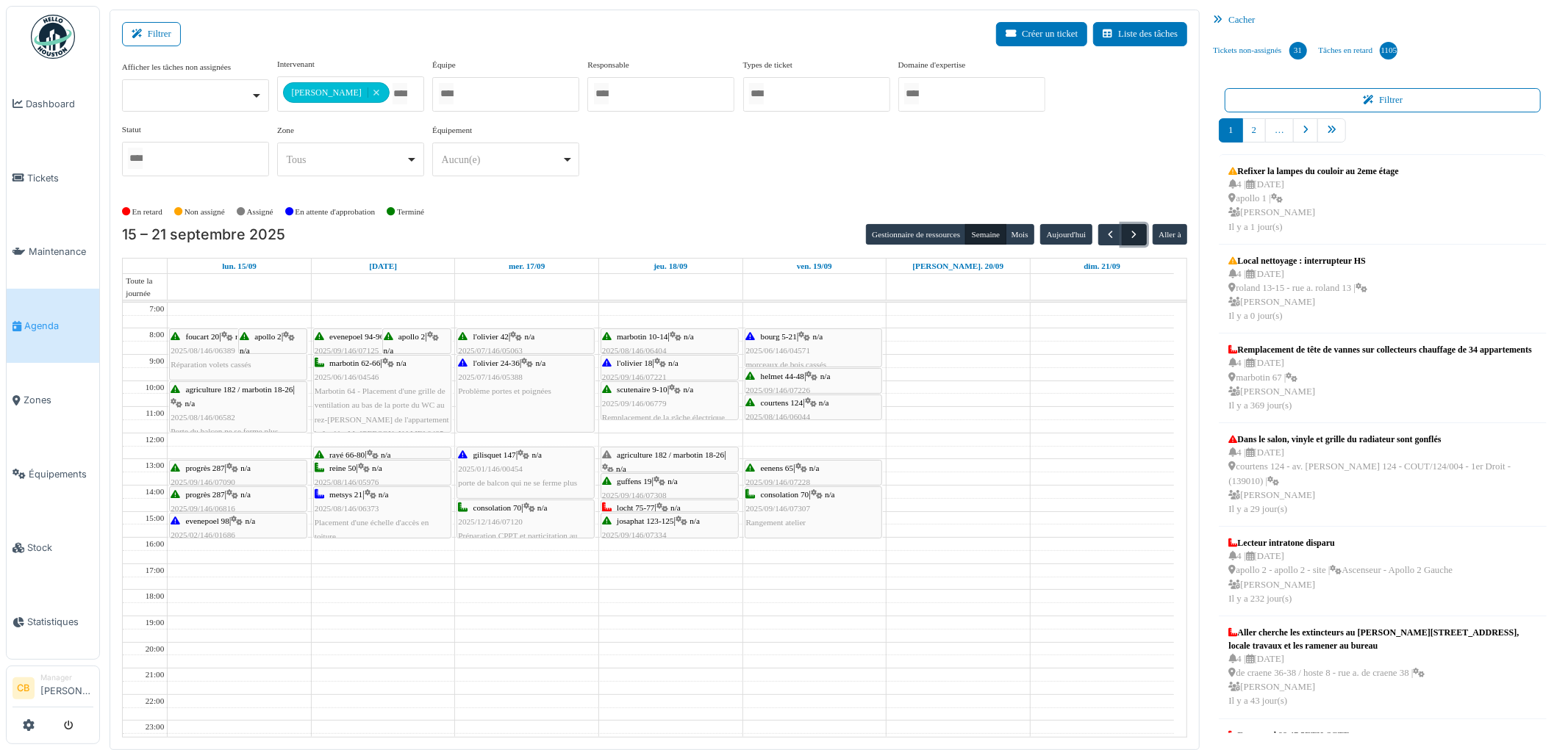
click at [1128, 238] on span "button" at bounding box center [1134, 235] width 12 height 12
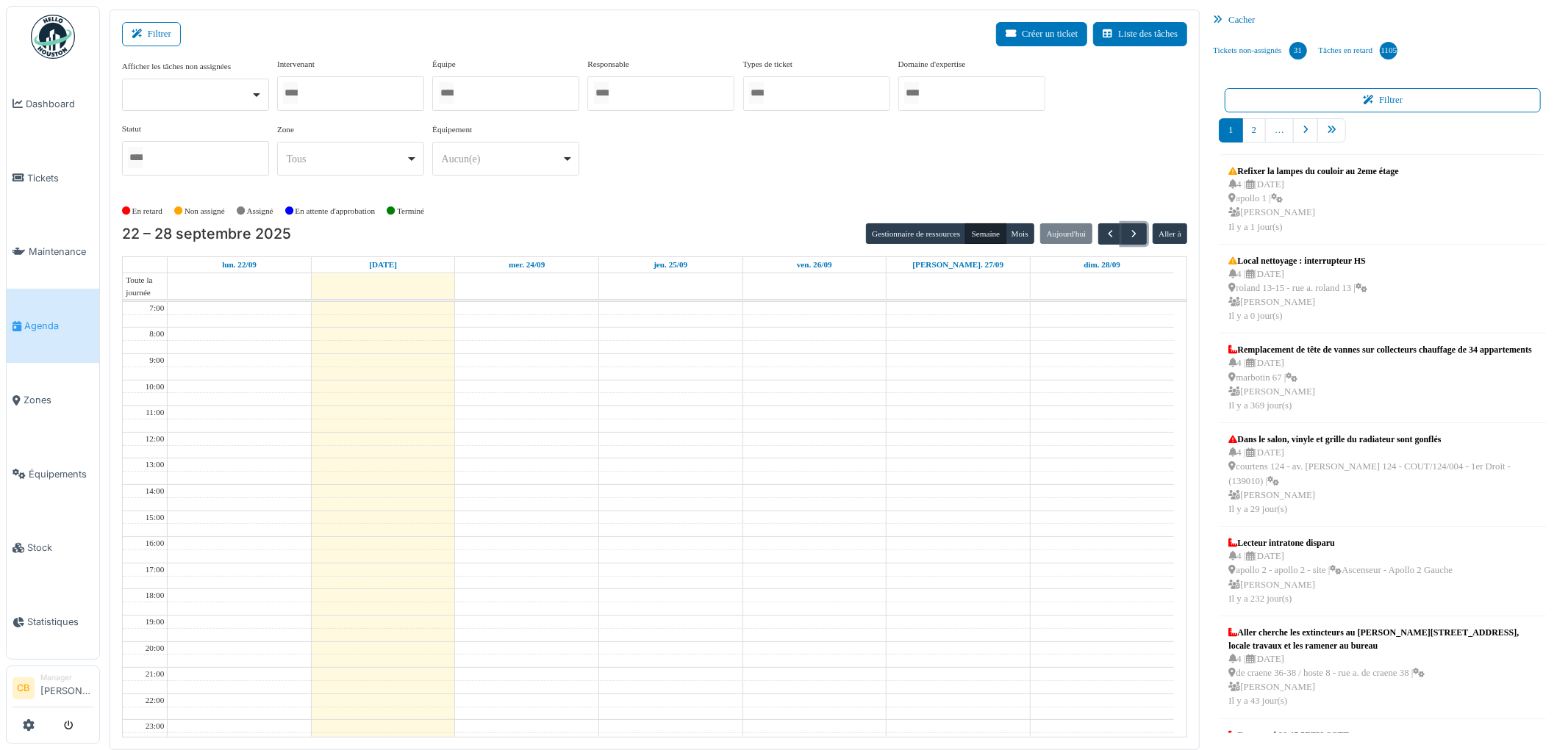
click at [358, 90] on div at bounding box center [351, 93] width 147 height 34
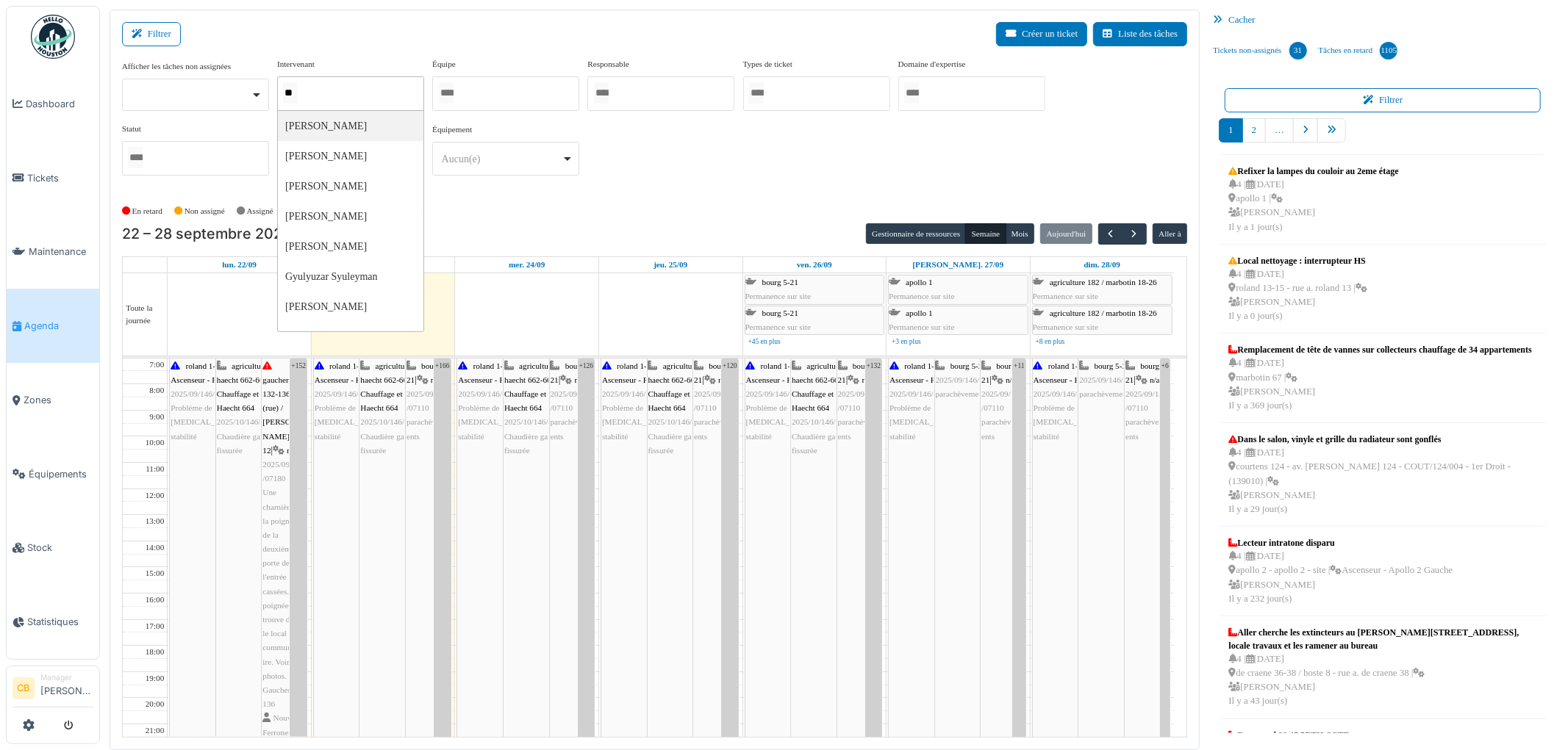
type input "*"
type input "***"
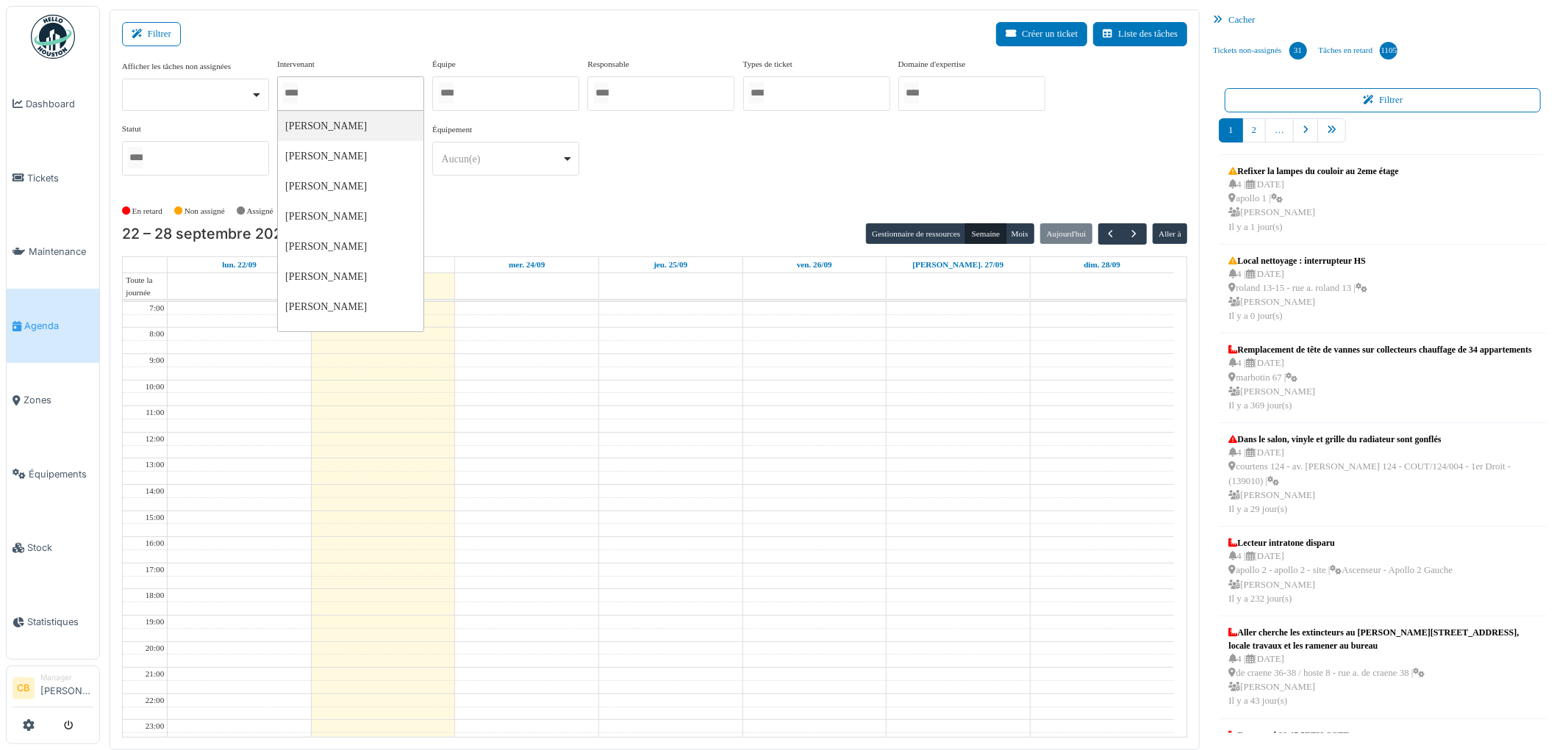
click at [371, 90] on div at bounding box center [351, 93] width 147 height 34
type input "******"
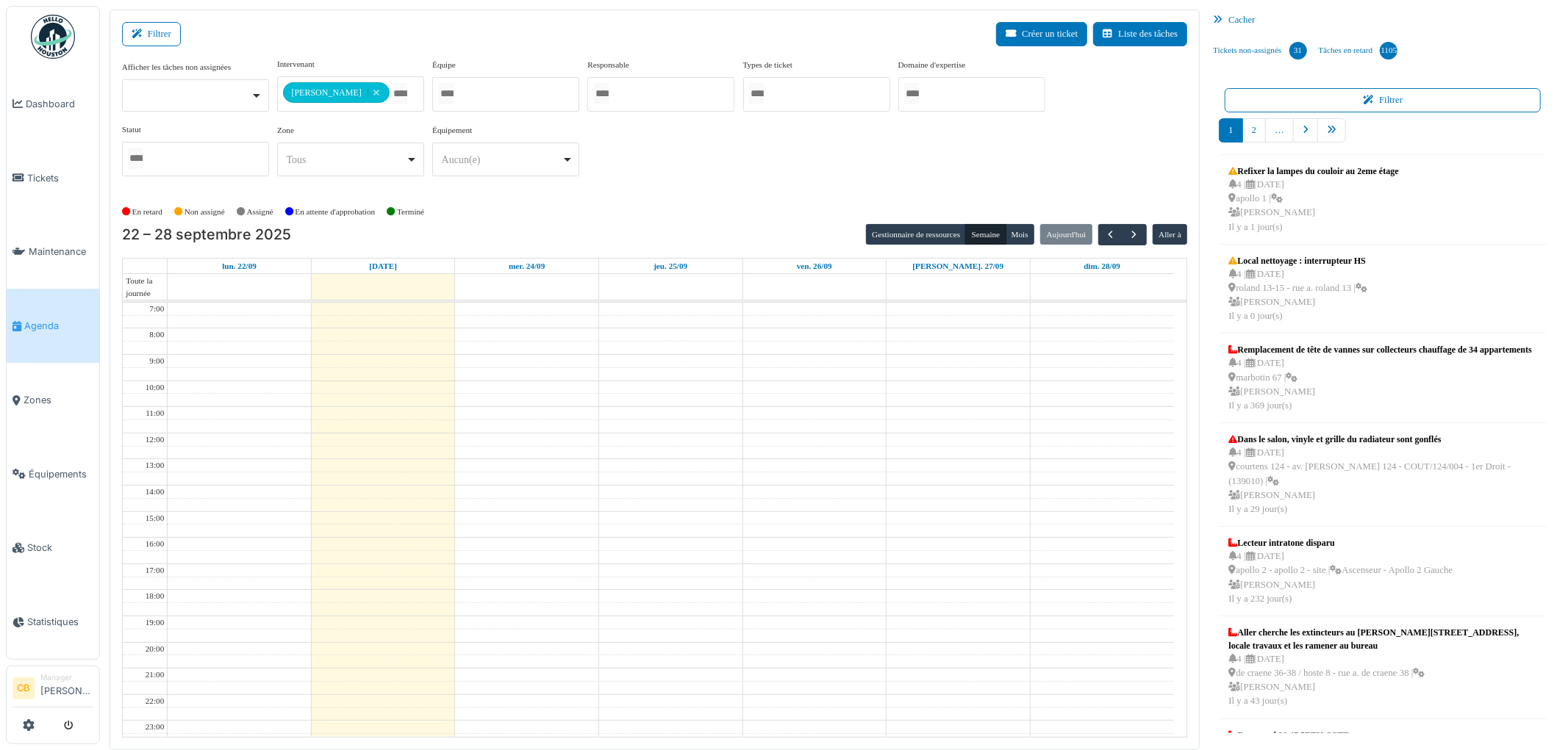
click at [514, 210] on div "En retard Non assigné [GEOGRAPHIC_DATA] En attente d'approbation Terminé" at bounding box center [655, 212] width 1066 height 24
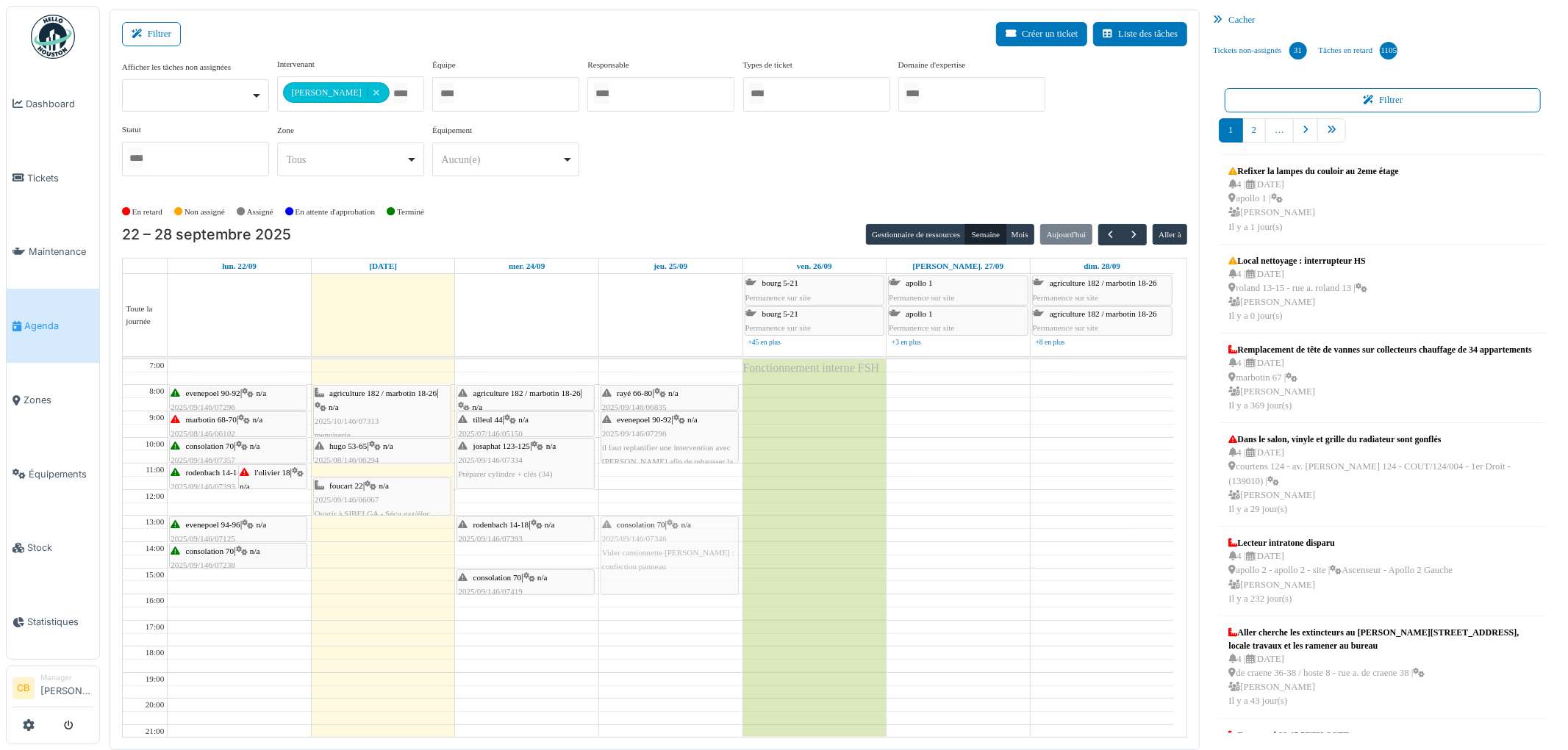
drag, startPoint x: 382, startPoint y: 564, endPoint x: 636, endPoint y: 560, distance: 254.0
click at [636, 560] on tr "rodenbach 14-18 | n/a 2025/09/146/07393 La reste bloquée dans la serrure de la …" at bounding box center [648, 581] width 1051 height 444
click at [1110, 232] on span "button" at bounding box center [1110, 235] width 12 height 12
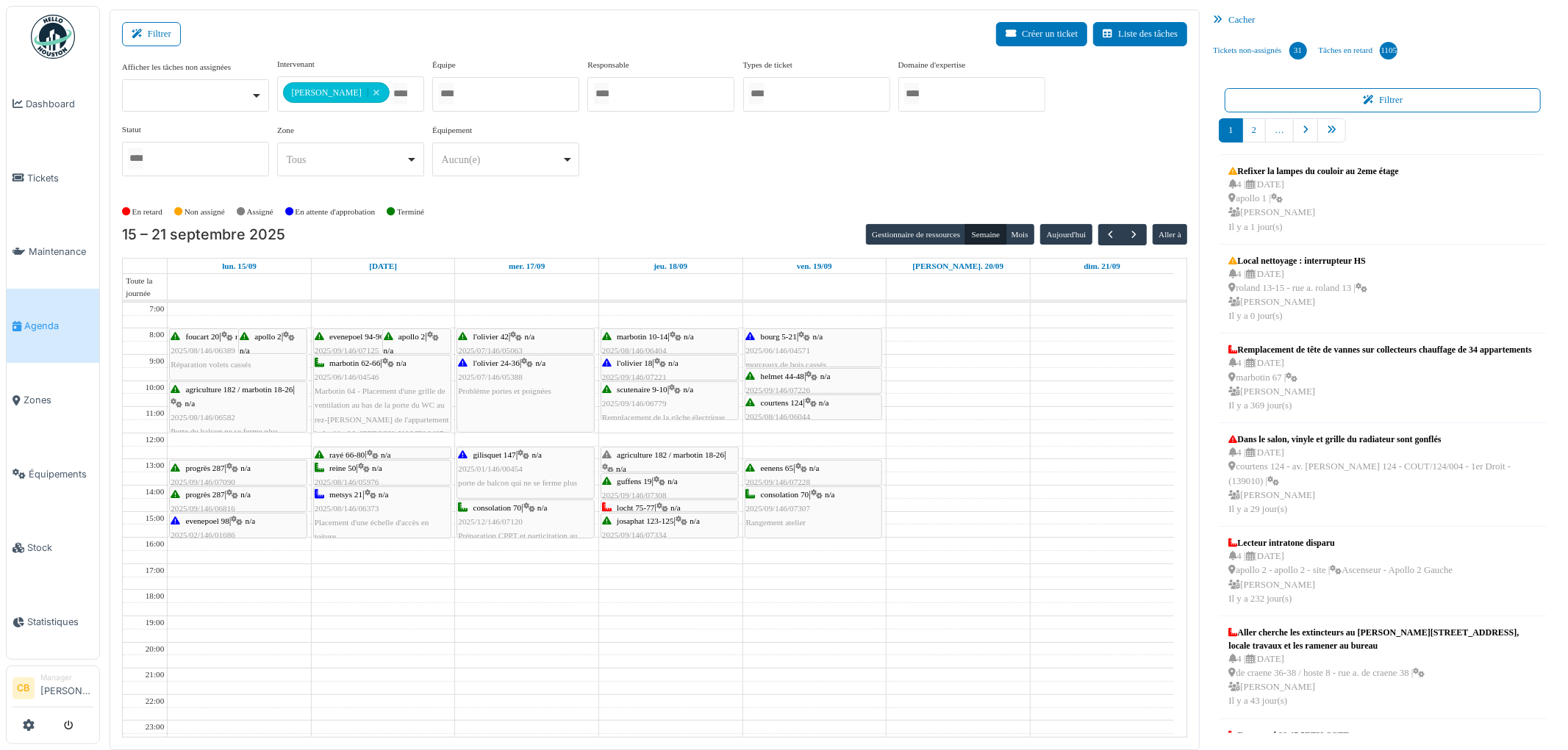
click at [866, 134] on div "**********" at bounding box center [655, 123] width 1066 height 130
